Goal: Information Seeking & Learning: Find specific fact

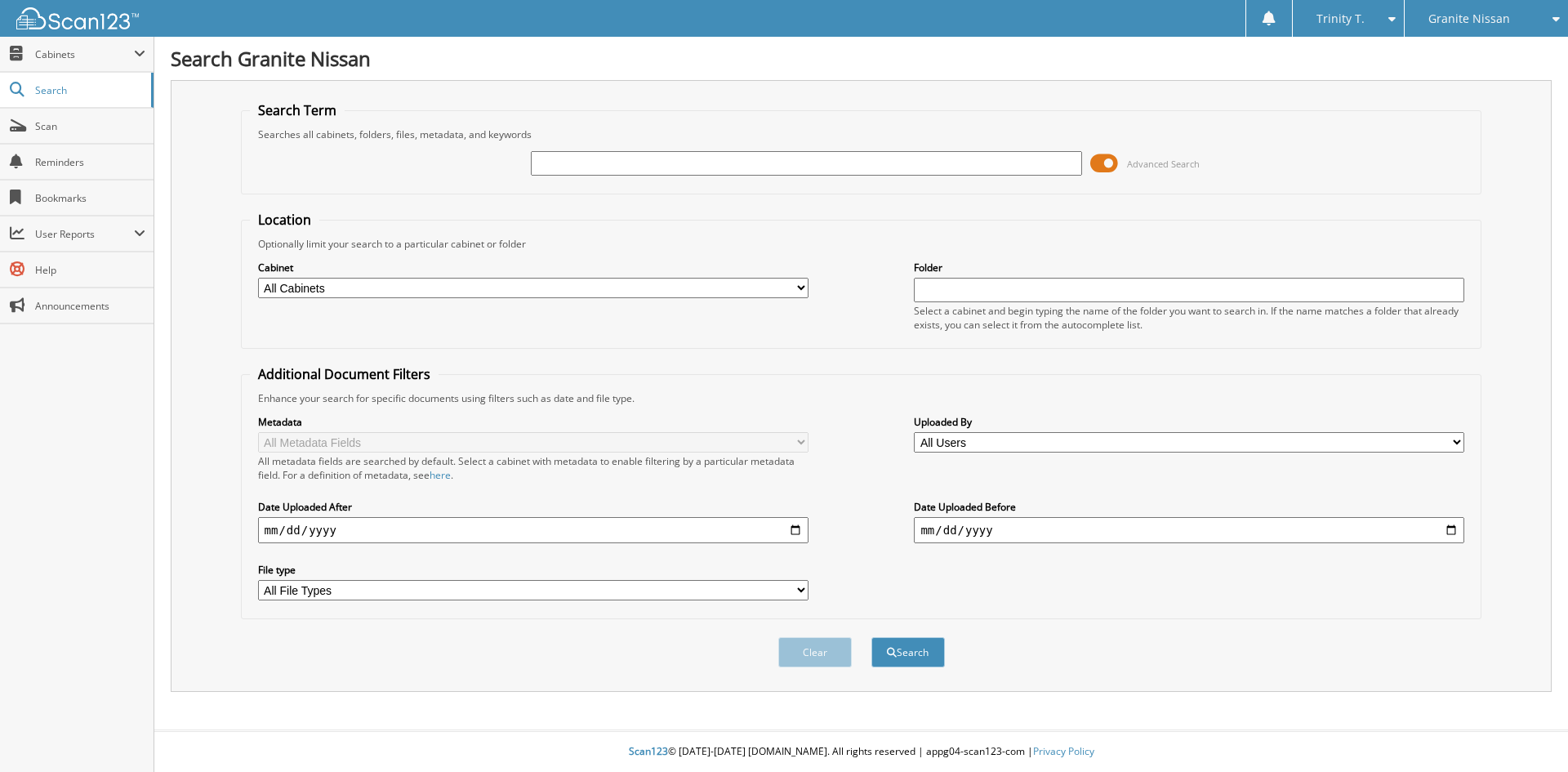
click at [920, 165] on input "text" at bounding box center [806, 163] width 551 height 25
type input "NA4188"
click at [872, 638] on button "Search" at bounding box center [909, 652] width 74 height 30
click at [703, 167] on input "text" at bounding box center [806, 163] width 551 height 25
click at [542, 165] on input "4203" at bounding box center [806, 163] width 551 height 25
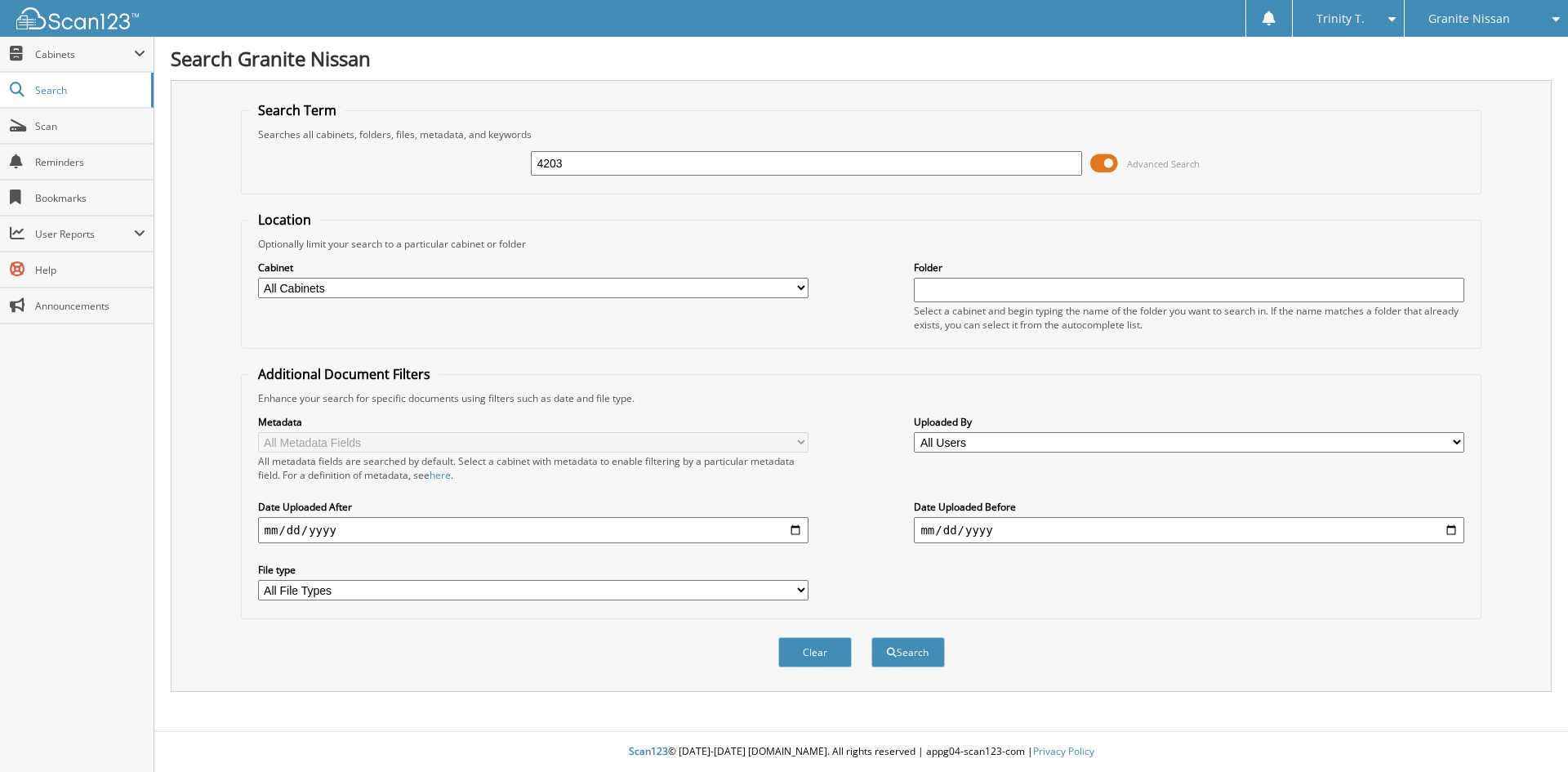
click at [539, 164] on input "4203" at bounding box center [806, 163] width 551 height 25
type input "NA4203"
click at [872, 638] on button "Search" at bounding box center [909, 652] width 74 height 30
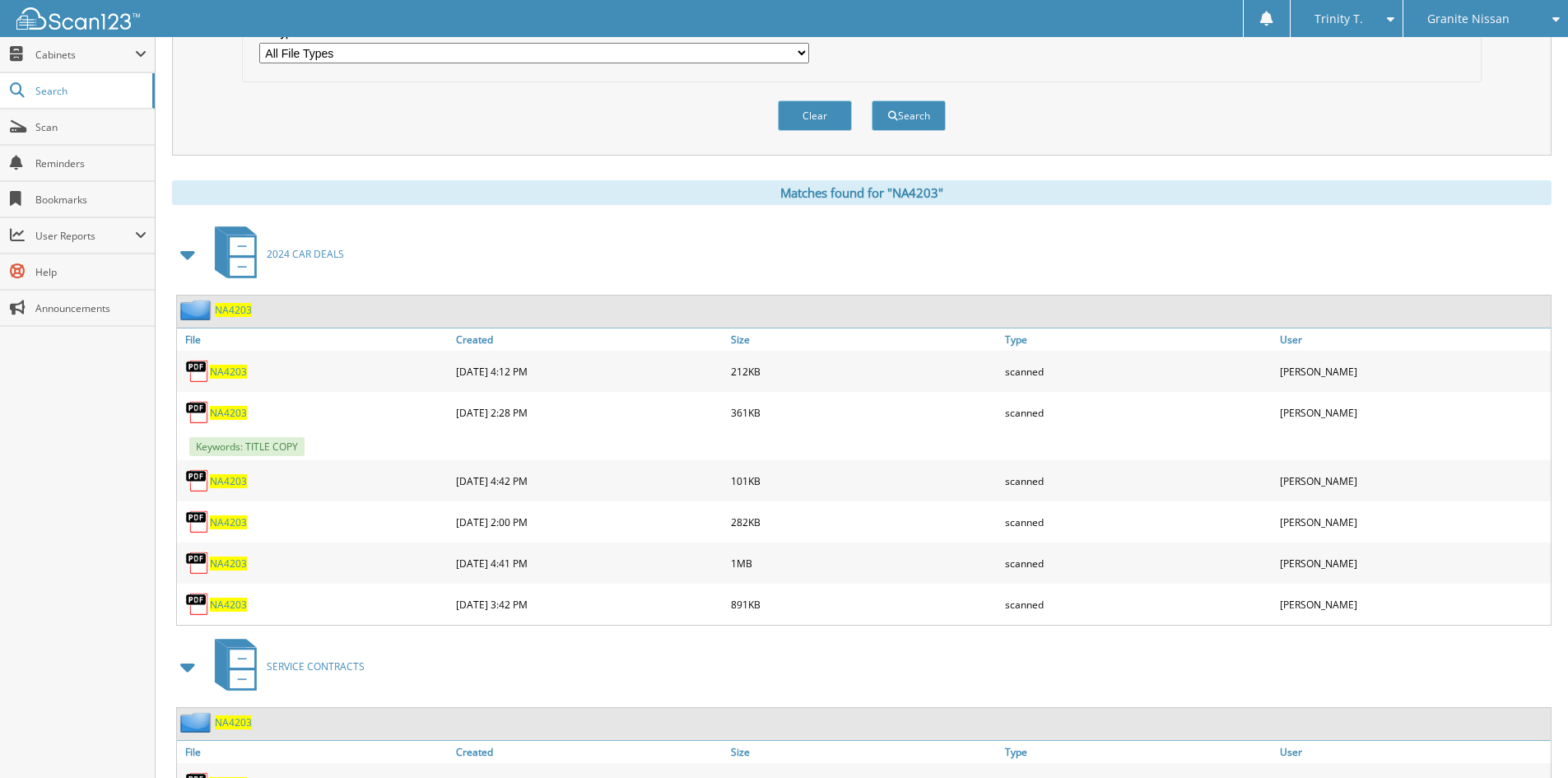
scroll to position [619, 0]
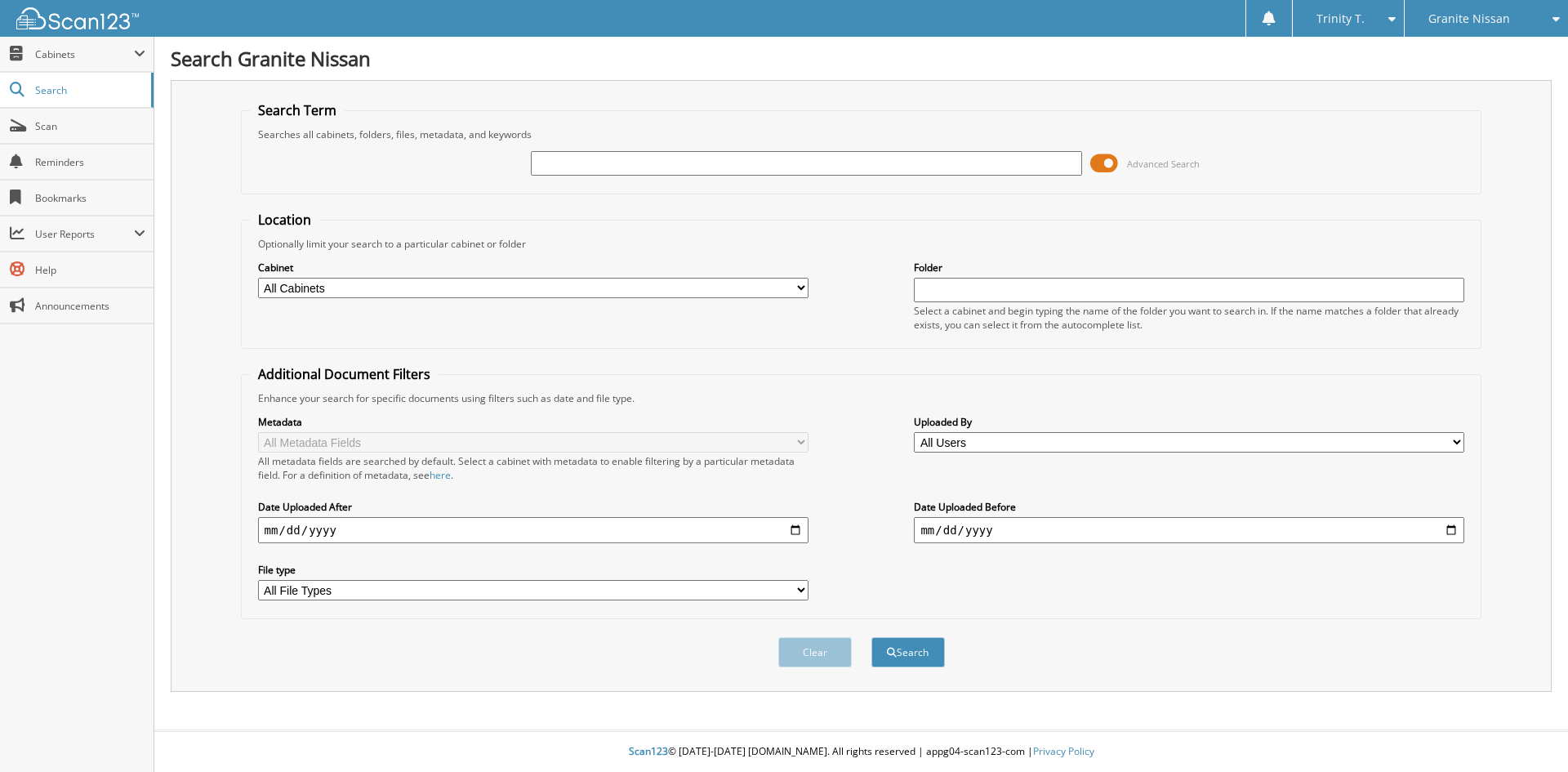
click at [627, 176] on div at bounding box center [806, 164] width 551 height 28
click at [624, 162] on input "text" at bounding box center [806, 163] width 551 height 25
type input "NA4247"
click at [872, 638] on button "Search" at bounding box center [909, 652] width 74 height 30
